Goal: Task Accomplishment & Management: Manage account settings

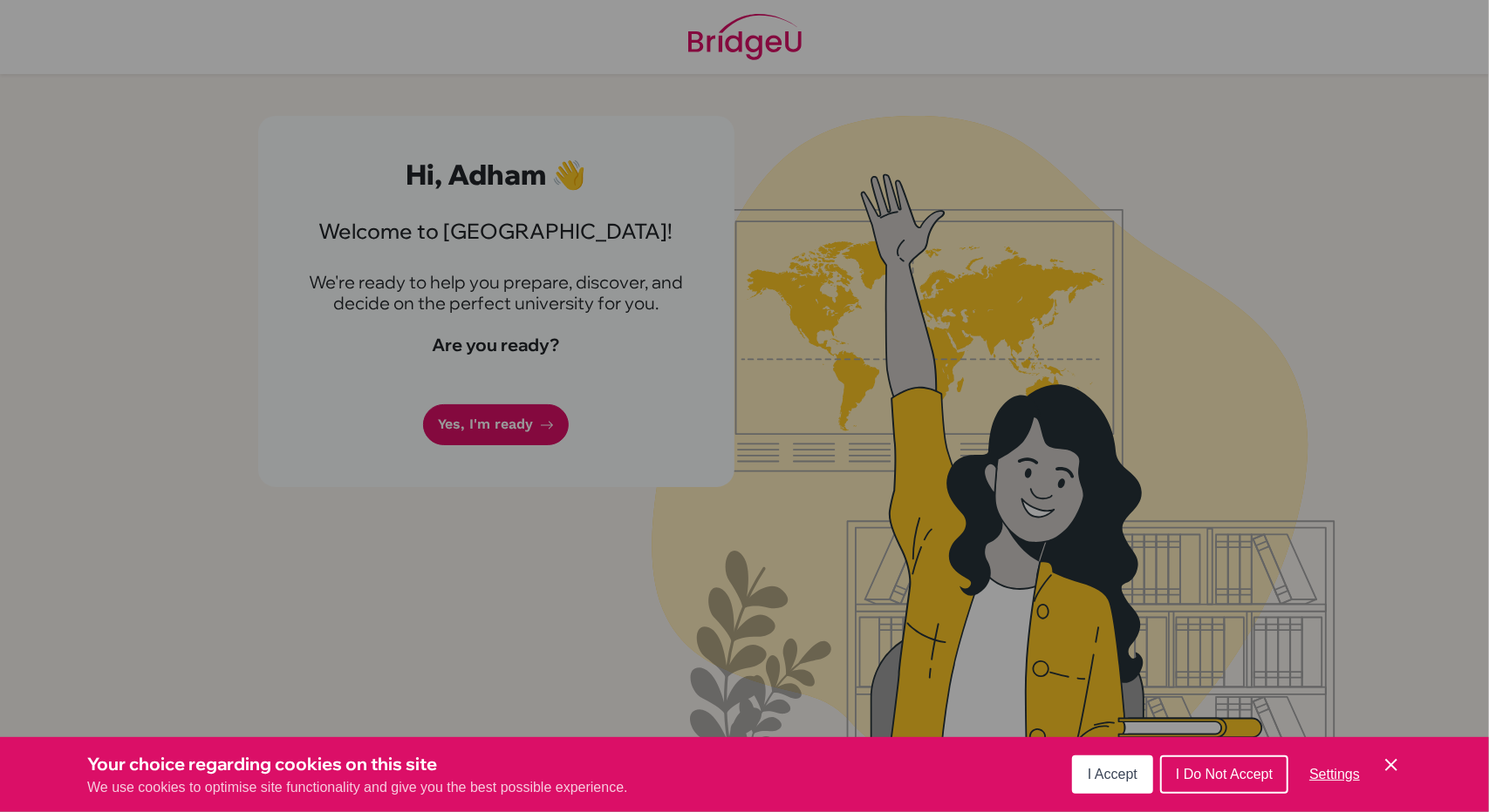
click at [1386, 773] on icon "Cookie Control Close Icon" at bounding box center [1390, 764] width 21 height 21
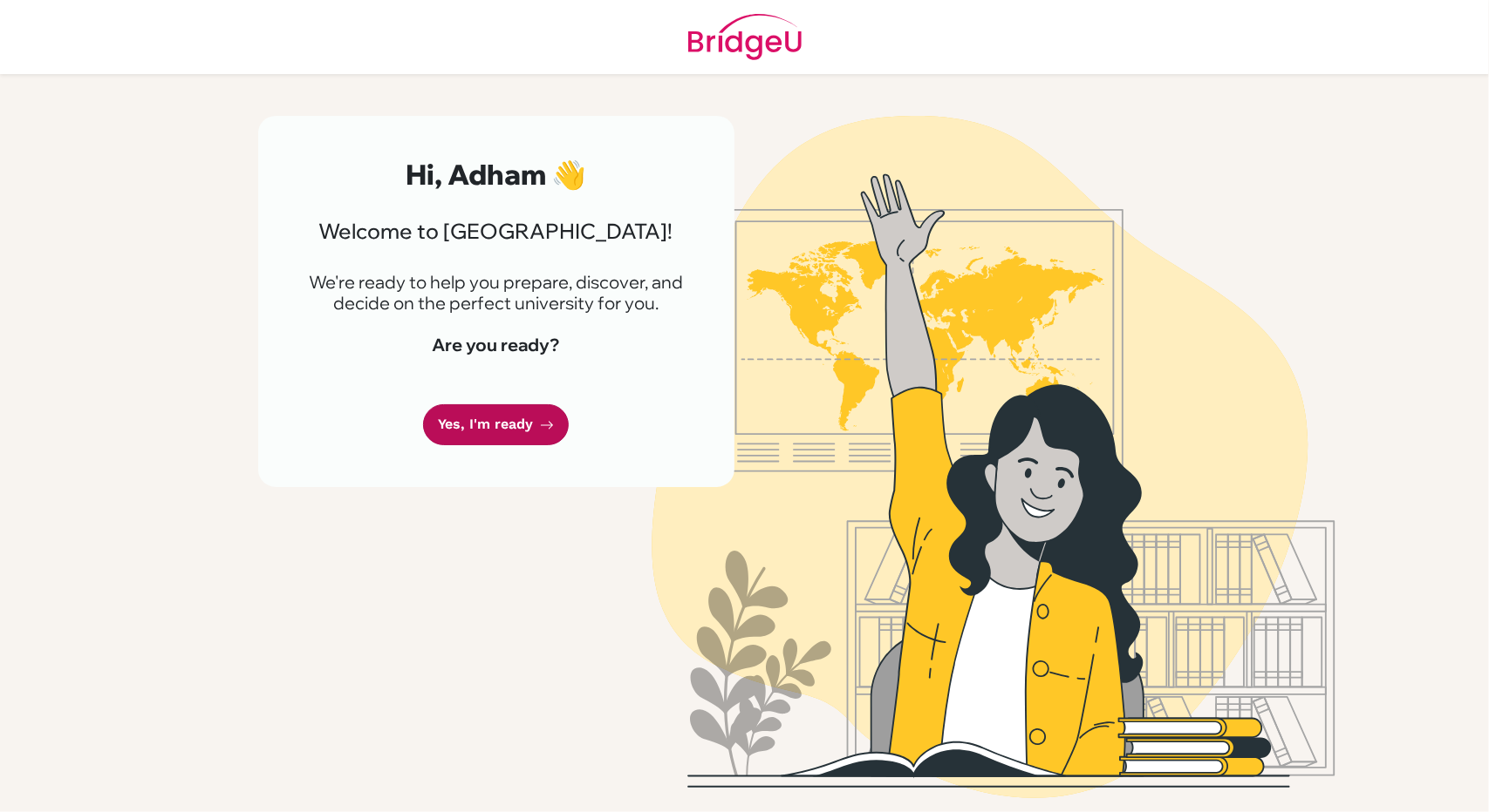
click at [511, 433] on link "Yes, I'm ready" at bounding box center [495, 424] width 146 height 41
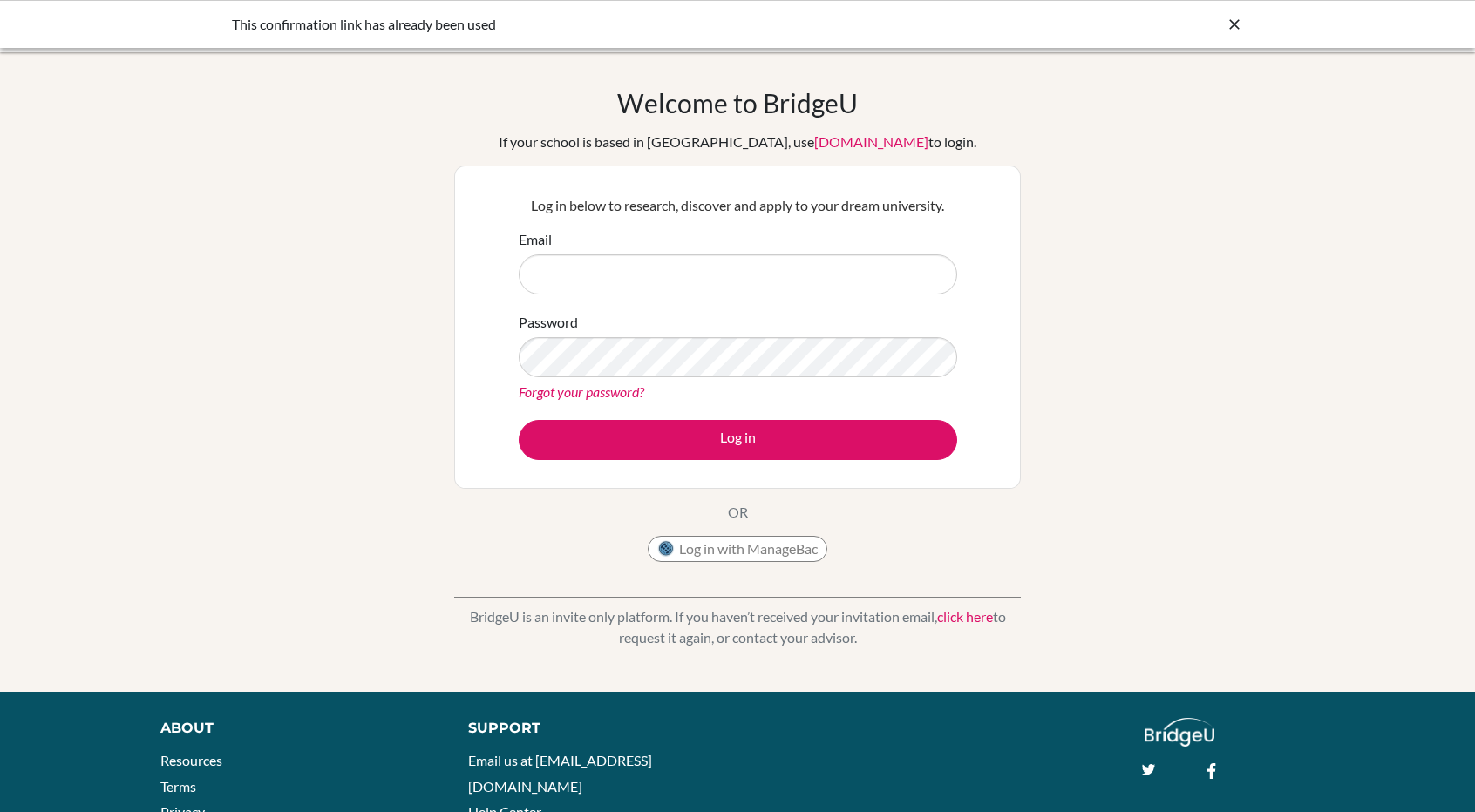
click at [665, 281] on input "Email" at bounding box center [738, 274] width 439 height 40
type input "[EMAIL_ADDRESS][PERSON_NAME][DOMAIN_NAME]"
click at [519, 420] on button "Log in" at bounding box center [738, 440] width 439 height 40
